Goal: Information Seeking & Learning: Learn about a topic

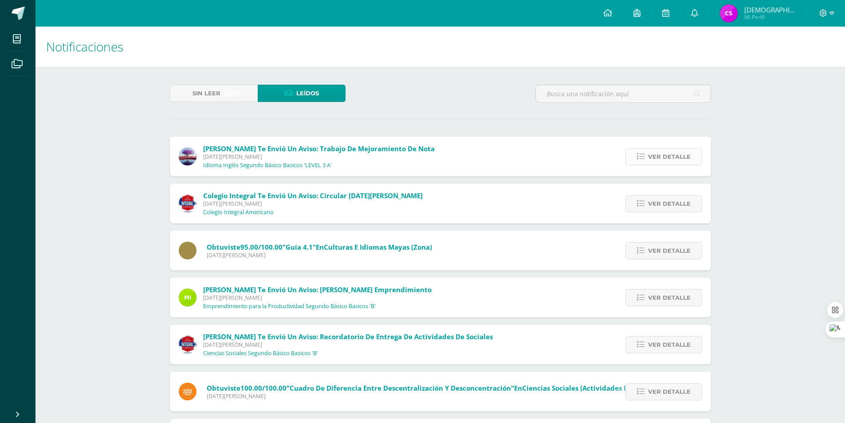
click at [681, 155] on span "Ver detalle" at bounding box center [669, 157] width 43 height 16
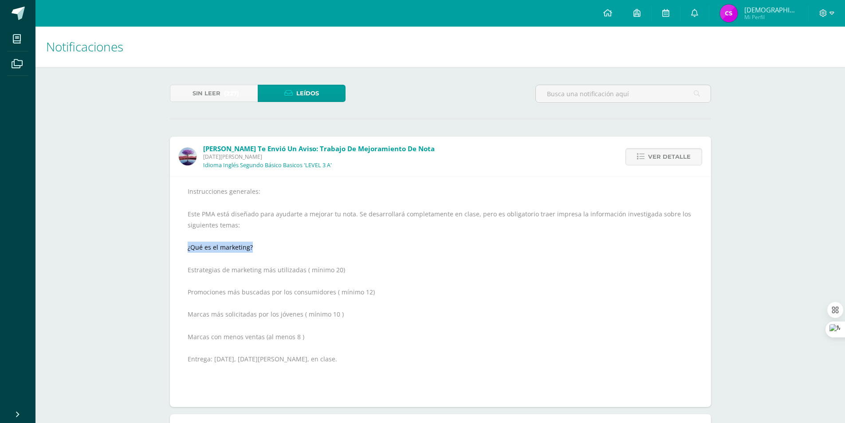
drag, startPoint x: 252, startPoint y: 247, endPoint x: 179, endPoint y: 249, distance: 72.4
click at [179, 249] on div "Instrucciones generales: [PERSON_NAME] PMA está diseñado para ayudarte a mejora…" at bounding box center [440, 292] width 541 height 231
copy div "¿Qué es el marketing?"
drag, startPoint x: 236, startPoint y: 235, endPoint x: 255, endPoint y: 245, distance: 21.0
click at [255, 245] on div "Instrucciones generales: [PERSON_NAME] PMA está diseñado para ayudarte a mejora…" at bounding box center [441, 292] width 506 height 213
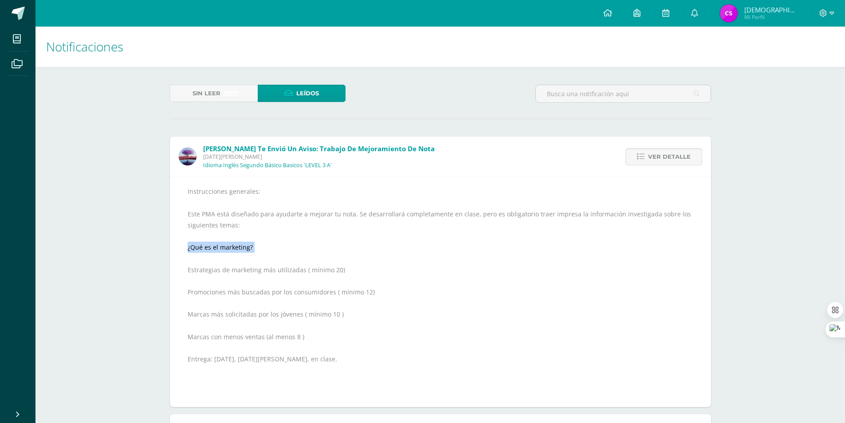
drag, startPoint x: 255, startPoint y: 245, endPoint x: 181, endPoint y: 247, distance: 73.7
click at [181, 247] on div "Instrucciones generales: [PERSON_NAME] PMA está diseñado para ayudarte a mejora…" at bounding box center [440, 292] width 541 height 231
copy div "¿Qué es el marketing?"
click at [323, 210] on div "Instrucciones generales: [PERSON_NAME] PMA está diseñado para ayudarte a mejora…" at bounding box center [441, 292] width 506 height 213
click at [340, 272] on div "Instrucciones generales: [PERSON_NAME] PMA está diseñado para ayudarte a mejora…" at bounding box center [441, 292] width 506 height 213
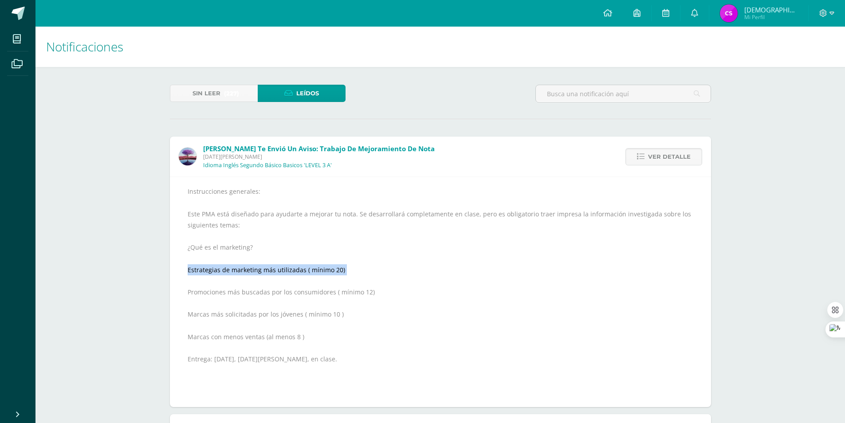
drag, startPoint x: 340, startPoint y: 272, endPoint x: 205, endPoint y: 272, distance: 134.5
click at [205, 272] on div "Instrucciones generales: [PERSON_NAME] PMA está diseñado para ayudarte a mejora…" at bounding box center [441, 292] width 506 height 213
copy div "Estrategias de marketing más utilizadas ( mínimo 20)"
click at [377, 290] on div "Instrucciones generales: [PERSON_NAME] PMA está diseñado para ayudarte a mejora…" at bounding box center [441, 292] width 506 height 213
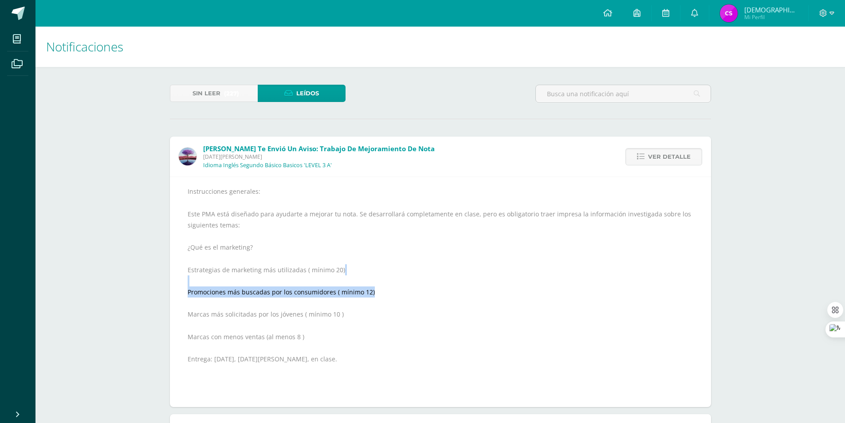
drag, startPoint x: 374, startPoint y: 290, endPoint x: 184, endPoint y: 286, distance: 189.5
click at [184, 286] on div "Instrucciones generales: [PERSON_NAME] PMA está diseñado para ayudarte a mejora…" at bounding box center [440, 292] width 541 height 231
drag, startPoint x: 239, startPoint y: 294, endPoint x: 318, endPoint y: 301, distance: 79.4
click at [301, 301] on div "Instrucciones generales: [PERSON_NAME] PMA está diseñado para ayudarte a mejora…" at bounding box center [441, 292] width 506 height 213
drag, startPoint x: 377, startPoint y: 292, endPoint x: 176, endPoint y: 292, distance: 201.0
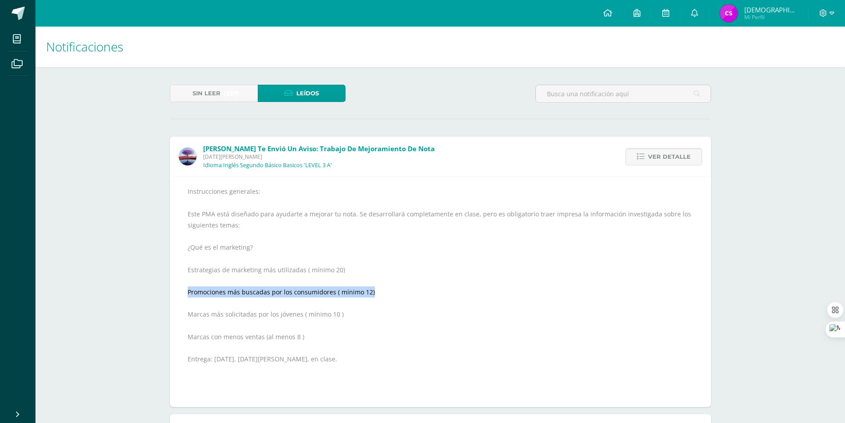
click at [176, 292] on div "Instrucciones generales: [PERSON_NAME] PMA está diseñado para ayudarte a mejora…" at bounding box center [440, 292] width 541 height 231
copy div "Promociones más buscadas por los consumidores ( mínimo 12)"
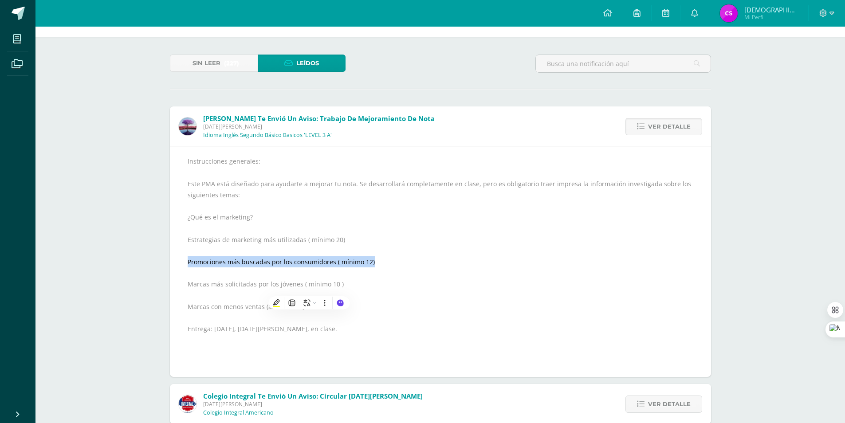
scroll to position [44, 0]
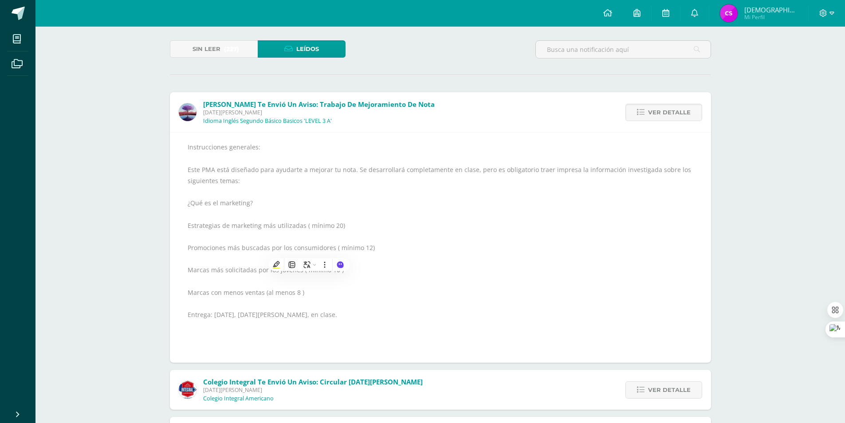
click at [425, 266] on div "Instrucciones generales: [PERSON_NAME] PMA está diseñado para ayudarte a mejora…" at bounding box center [441, 248] width 506 height 213
drag, startPoint x: 343, startPoint y: 270, endPoint x: 182, endPoint y: 268, distance: 161.1
click at [182, 268] on div "Instrucciones generales: [PERSON_NAME] PMA está diseñado para ayudarte a mejora…" at bounding box center [440, 247] width 541 height 231
copy div "Marcas más solicitadas por los jóvenes ( mínimo 10 )"
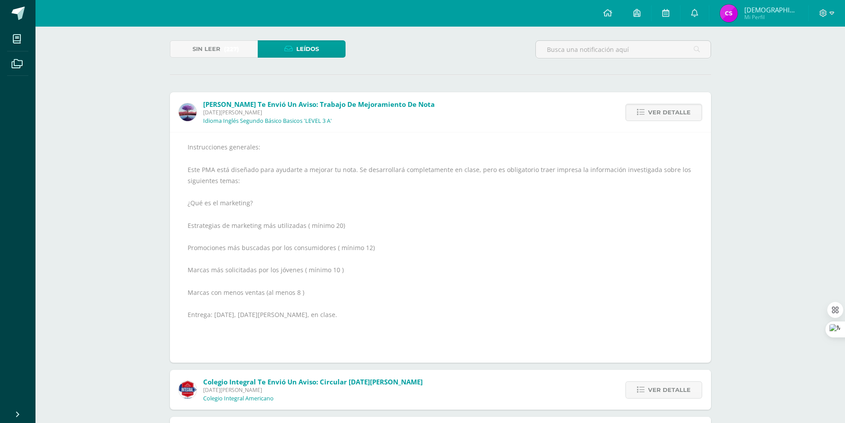
click at [315, 292] on div "Instrucciones generales: [PERSON_NAME] PMA está diseñado para ayudarte a mejora…" at bounding box center [441, 248] width 506 height 213
drag, startPoint x: 310, startPoint y: 293, endPoint x: 176, endPoint y: 292, distance: 133.6
click at [176, 292] on div "Instrucciones generales: [PERSON_NAME] PMA está diseñado para ayudarte a mejora…" at bounding box center [440, 247] width 541 height 231
copy div "Marcas con menos ventas (al menos 8 )"
click at [336, 307] on div "Instrucciones generales: [PERSON_NAME] PMA está diseñado para ayudarte a mejora…" at bounding box center [441, 248] width 506 height 213
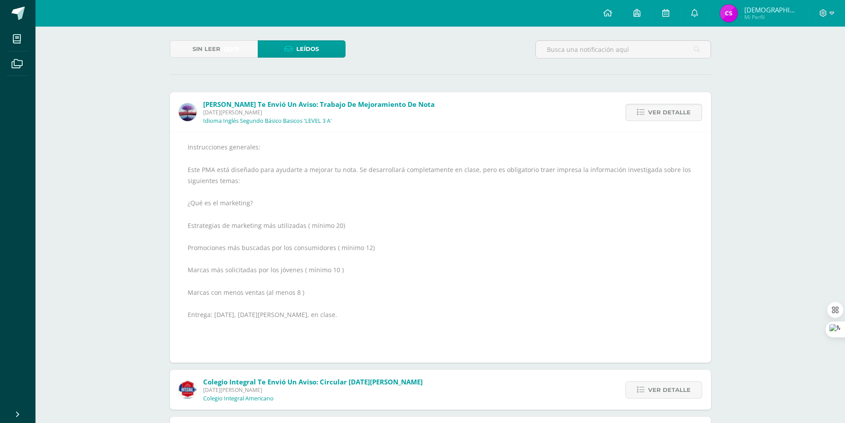
click at [331, 315] on div "Instrucciones generales: [PERSON_NAME] PMA está diseñado para ayudarte a mejora…" at bounding box center [441, 248] width 506 height 213
